Goal: Information Seeking & Learning: Learn about a topic

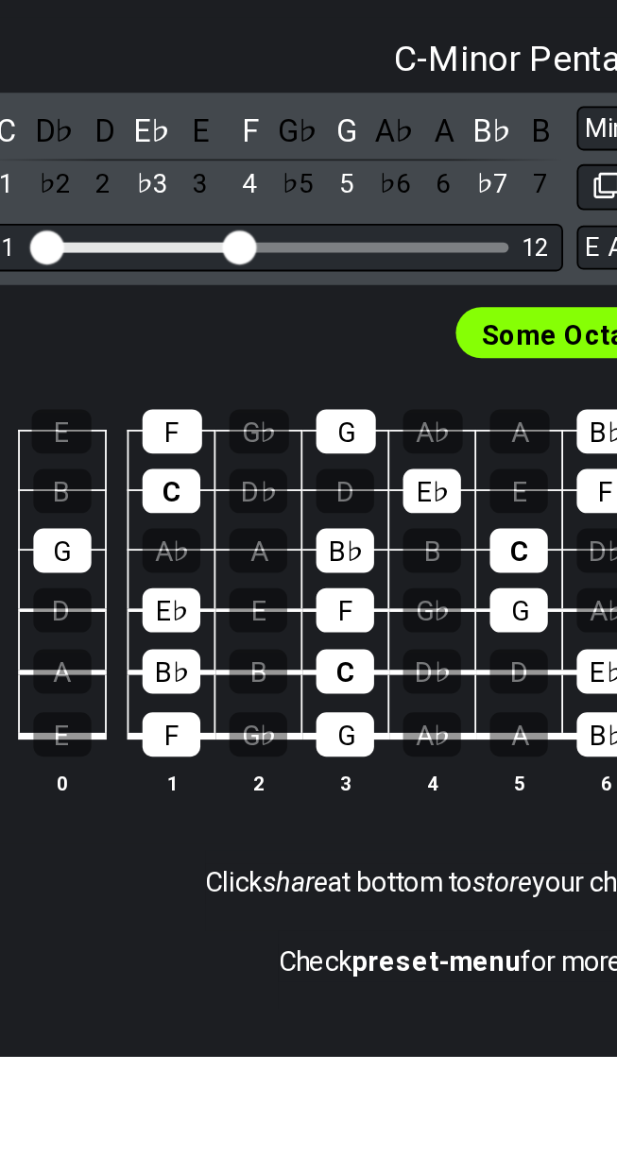
click at [97, 888] on div "G" at bounding box center [81, 876] width 32 height 25
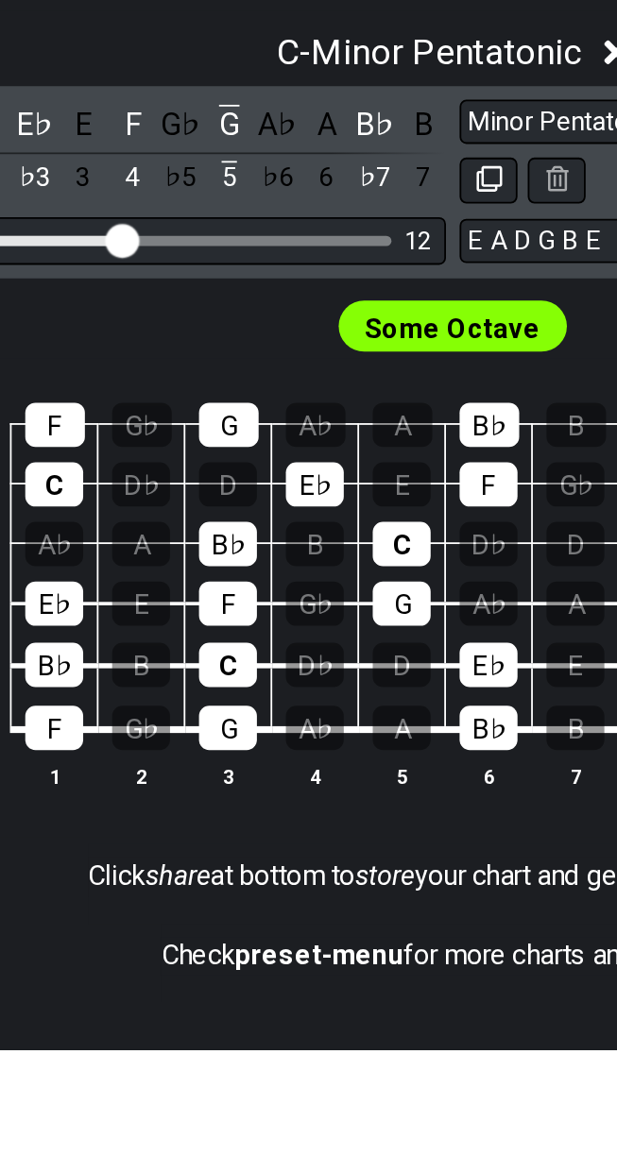
click at [351, 888] on div "C" at bounding box center [334, 876] width 32 height 25
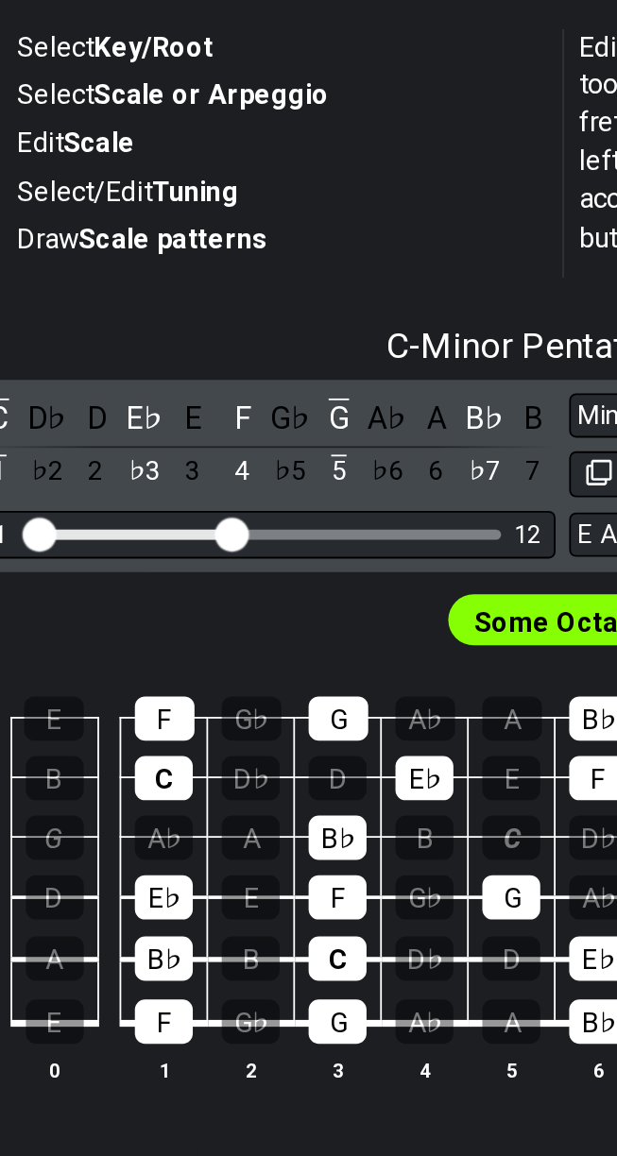
click at [144, 686] on div "♭3" at bounding box center [131, 673] width 25 height 26
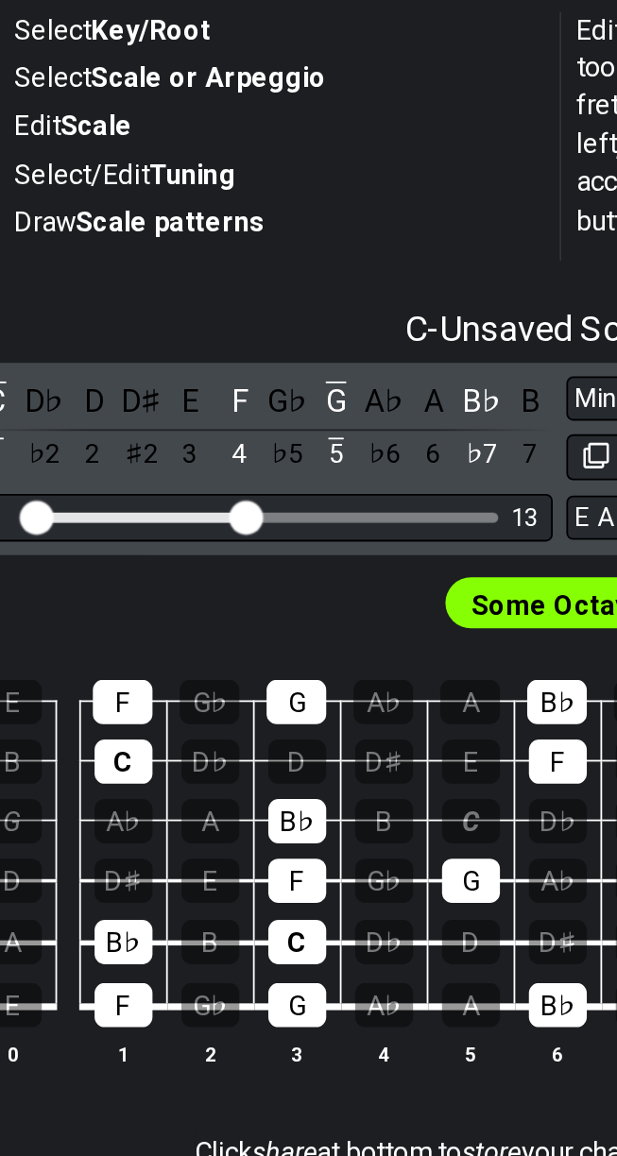
scroll to position [0, 2]
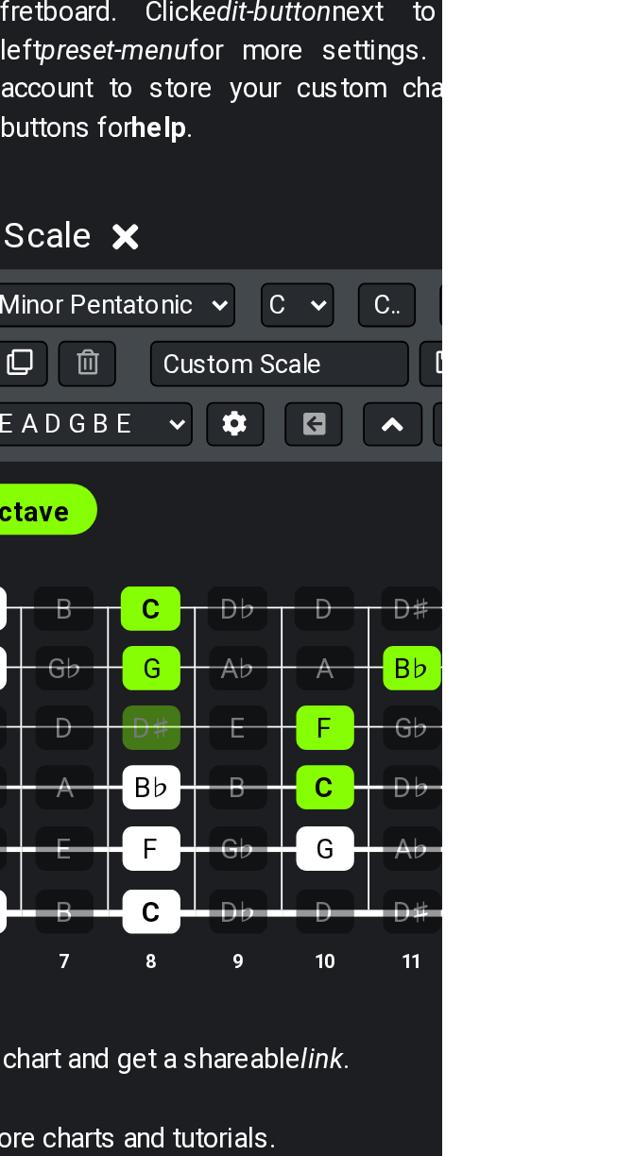
click at [472, 990] on div "C" at bounding box center [456, 978] width 32 height 25
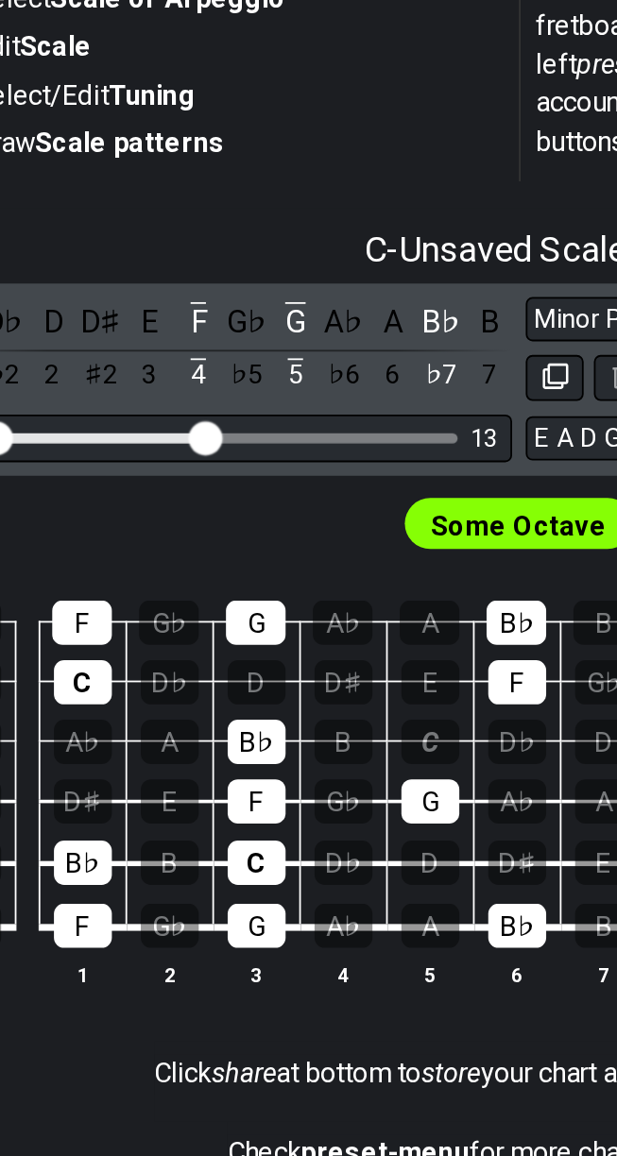
click at [137, 974] on tr "E E F G♭ G A♭ A B♭ B C D♭ D D♯ E F" at bounding box center [361, 962] width 723 height 36
click at [260, 972] on tr "E E F G♭ G A♭ A B♭ B C D♭ D D♯ E F" at bounding box center [361, 962] width 723 height 36
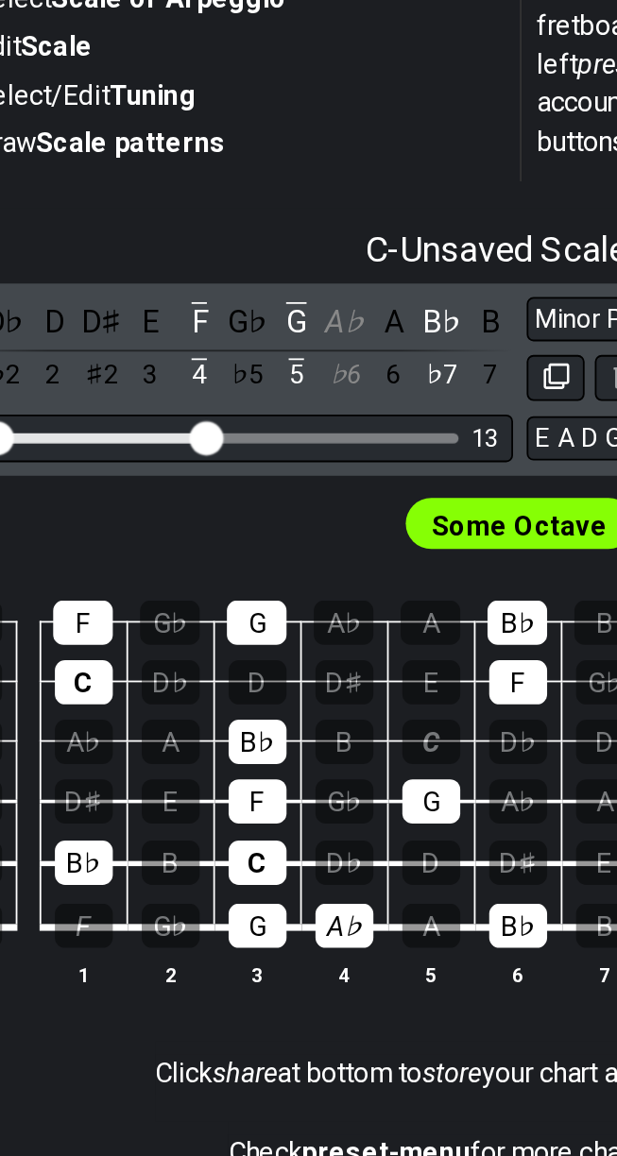
click at [233, 990] on div "G" at bounding box center [217, 978] width 32 height 25
click at [280, 978] on tr "E E F G♭ G A♭ A B♭ B C D♭ D D♯ E F" at bounding box center [361, 962] width 723 height 36
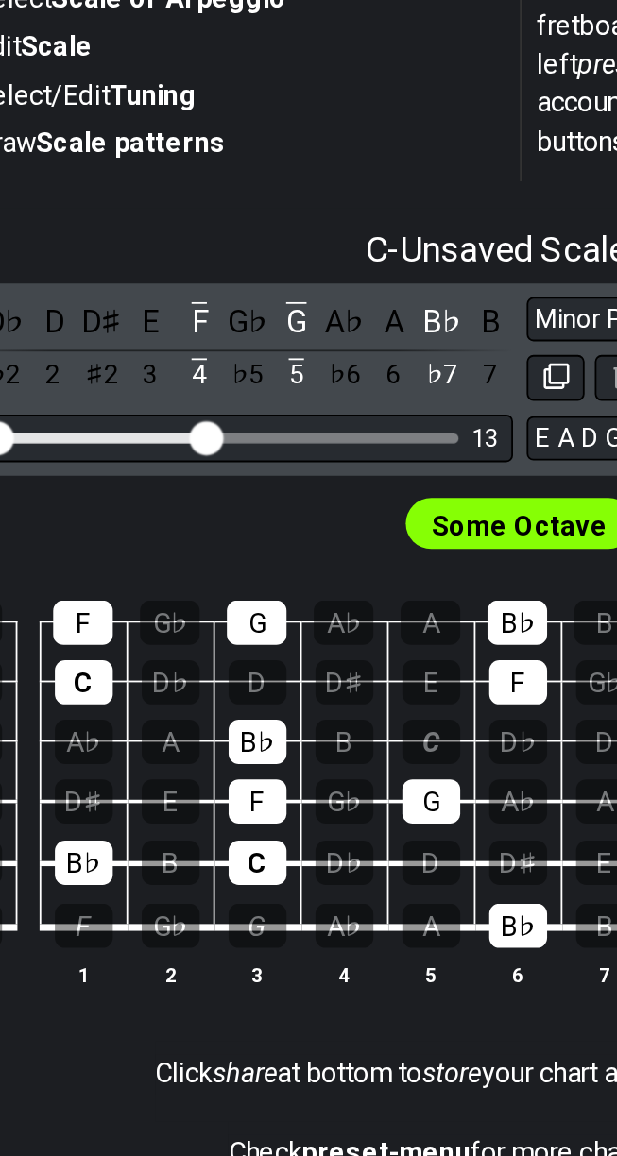
click at [233, 990] on div "G" at bounding box center [217, 978] width 32 height 25
click at [279, 980] on tr "E E F G♭ G A♭ A B♭ B C D♭ D D♯ E F" at bounding box center [361, 962] width 723 height 36
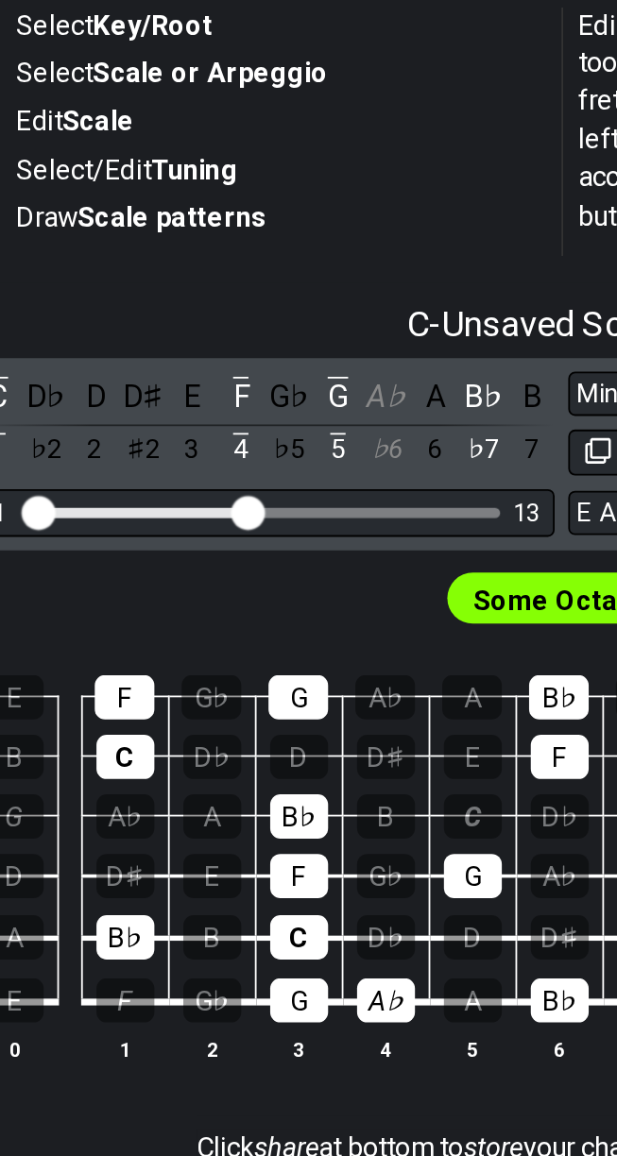
scroll to position [0, 2]
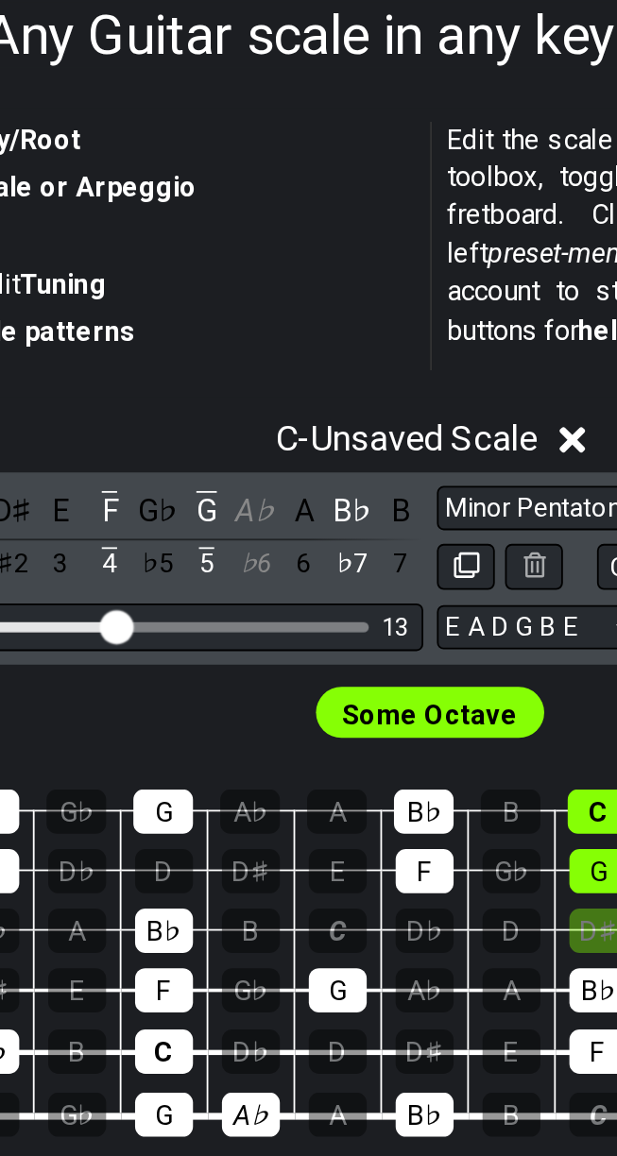
click at [230, 864] on tbody "E E F G♭ G A♭ A B♭ B C D♭ D D♯ E F B B C D♭ D D♯ E F G♭ G A♭ A B♭ B C G G A♭ A …" at bounding box center [359, 888] width 723 height 222
click at [231, 822] on div "G" at bounding box center [214, 809] width 33 height 25
click at [267, 977] on tbody "E E F G♭ G A♭ A B♭ B C D♭ D D♯ E F B B C D♭ D D♯ E F G♭ G A♭ A B♭ B C G G A♭ A …" at bounding box center [359, 888] width 723 height 222
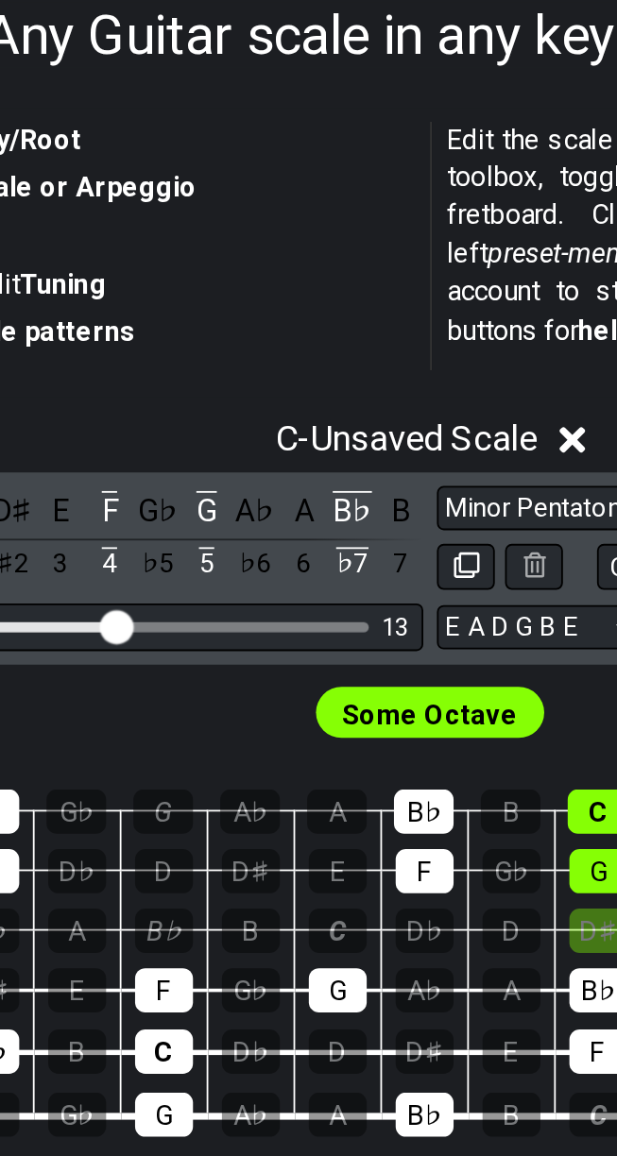
click at [280, 822] on div "A♭" at bounding box center [263, 809] width 33 height 25
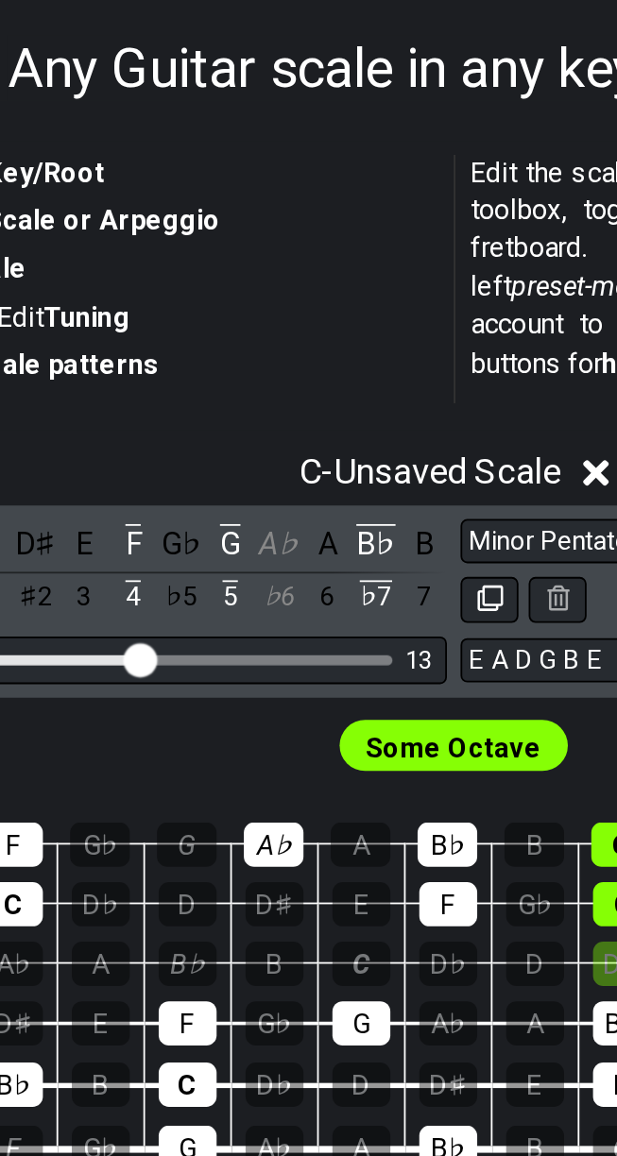
click at [362, 943] on div "D♯" at bounding box center [360, 943] width 32 height 25
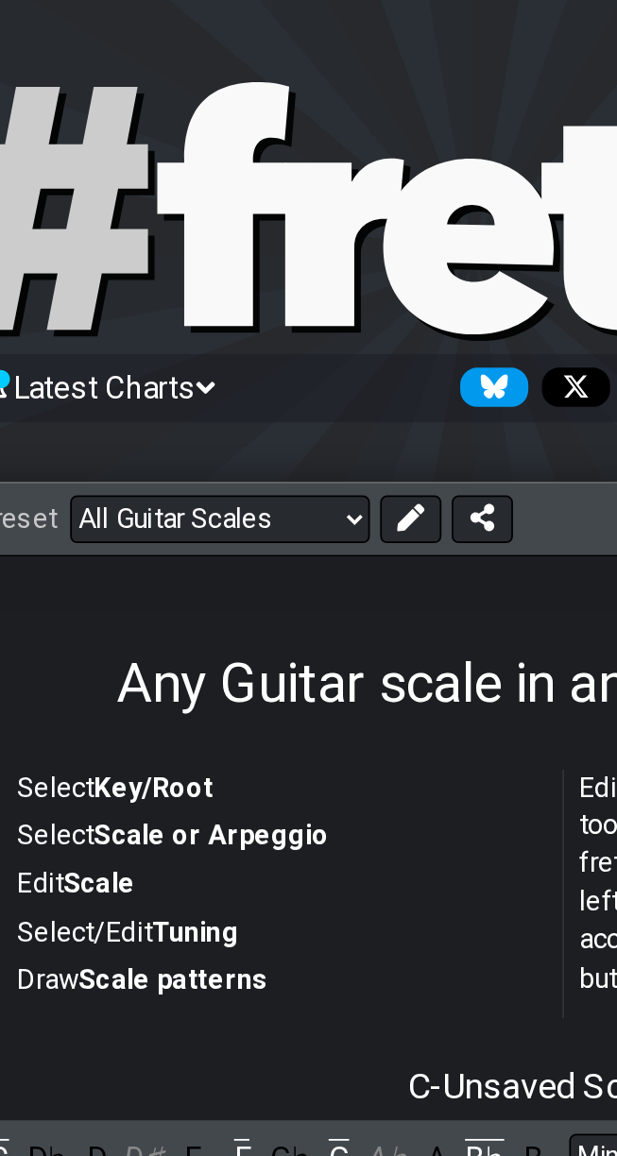
click at [242, 284] on select "Welcome to #fretflip! Initial Preset Custom Preset Minor Pentatonic Major Penta…" at bounding box center [173, 288] width 166 height 26
select select "/guitar-scales"
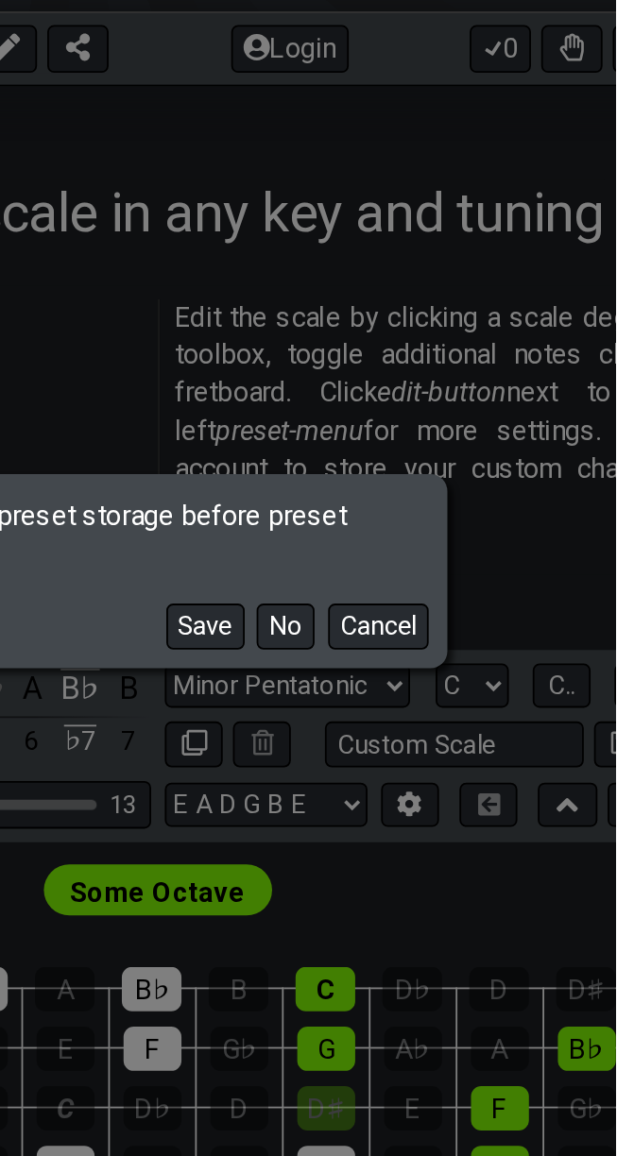
click at [513, 622] on button "Cancel" at bounding box center [485, 609] width 56 height 26
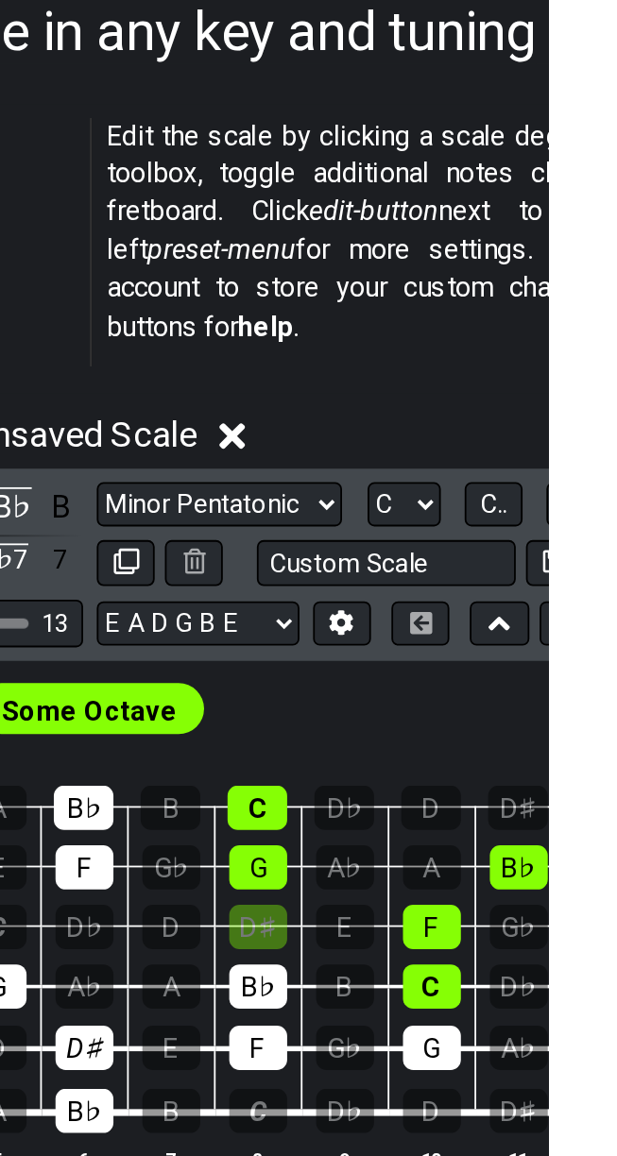
scroll to position [0, 0]
